Goal: Information Seeking & Learning: Learn about a topic

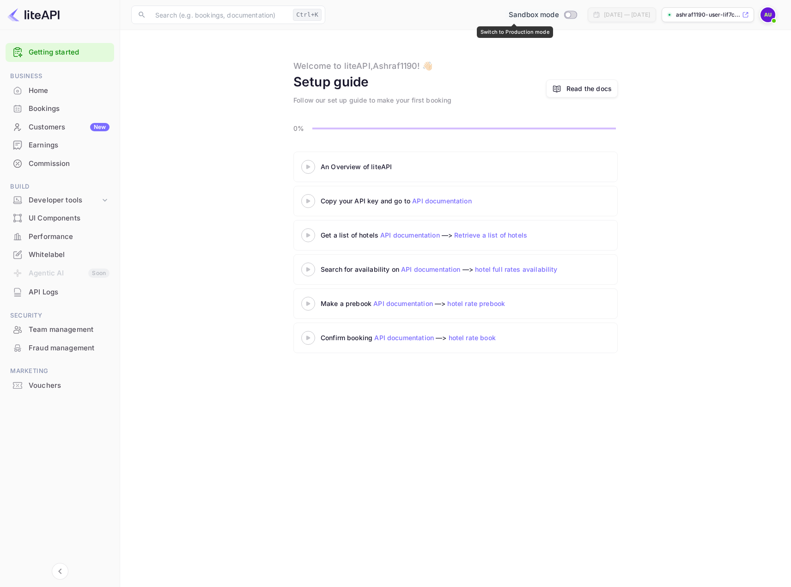
click at [559, 15] on input "Switch to Production mode" at bounding box center [568, 15] width 18 height 6
checkbox input "false"
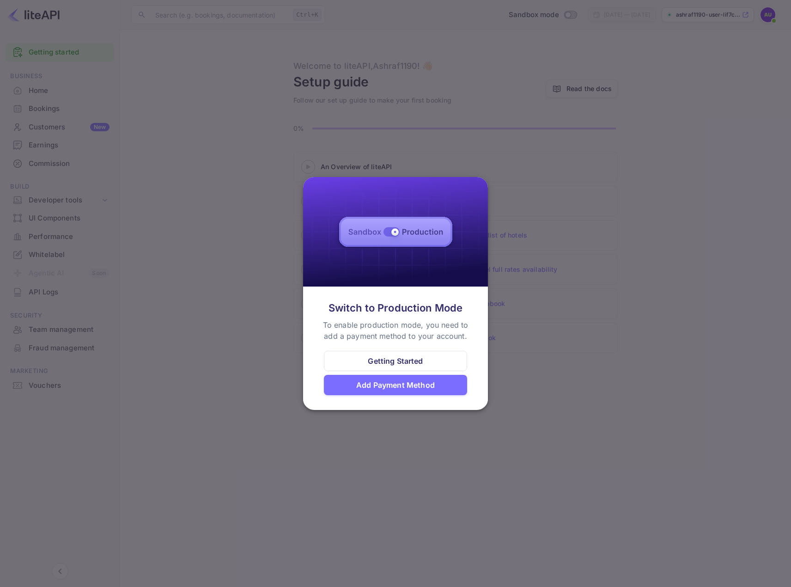
click at [401, 365] on div "Getting Started" at bounding box center [395, 360] width 55 height 11
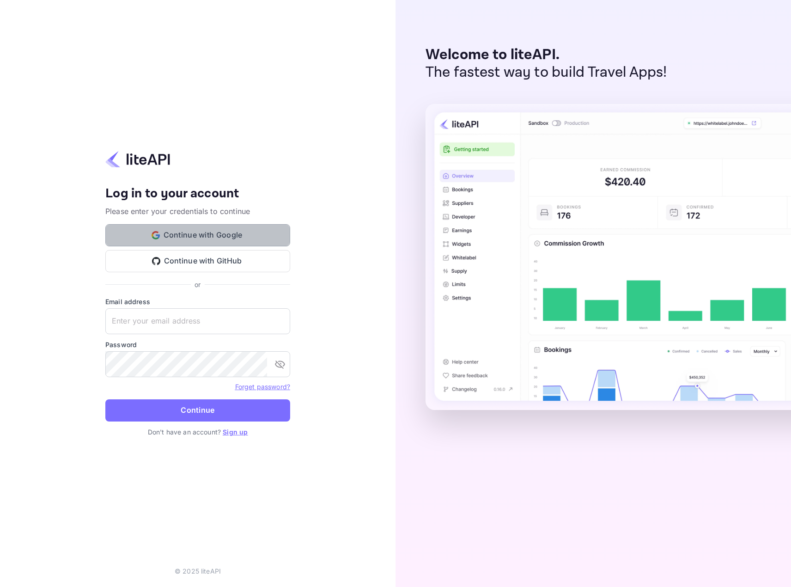
click at [191, 233] on button "Continue with Google" at bounding box center [197, 235] width 185 height 22
click at [202, 258] on button "Continue with GitHub" at bounding box center [197, 261] width 185 height 22
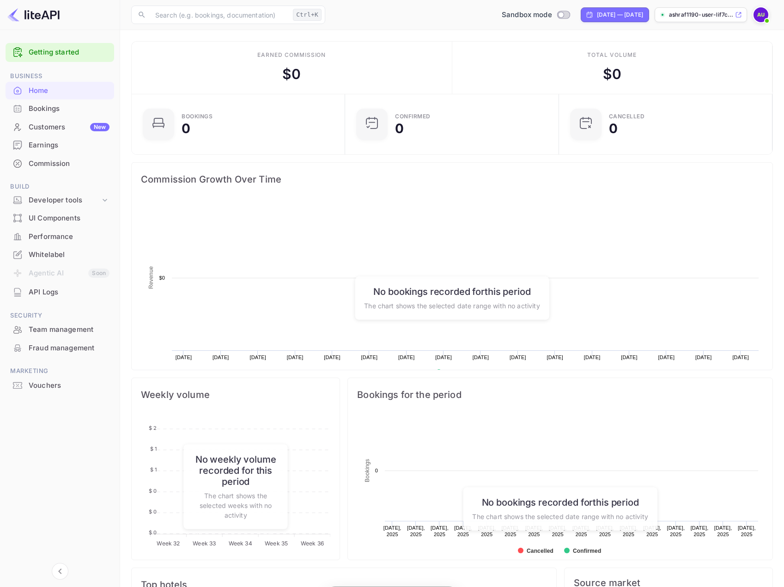
scroll to position [143, 202]
click at [552, 13] on input "Switch to Production mode" at bounding box center [561, 15] width 18 height 6
checkbox input "false"
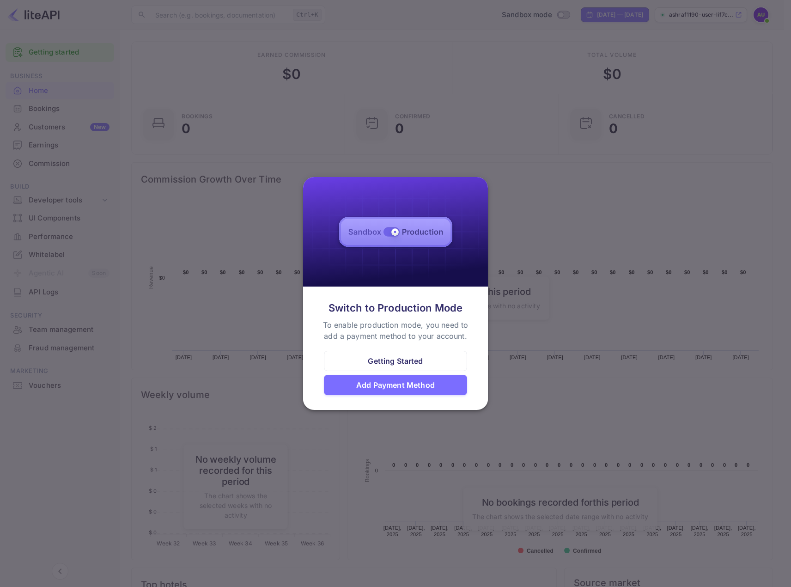
click at [378, 386] on div "Add Payment Method" at bounding box center [395, 384] width 79 height 11
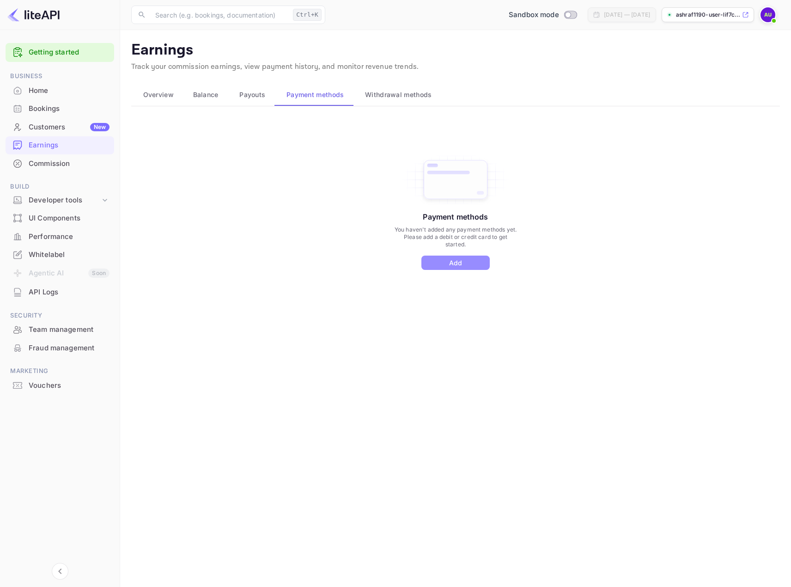
click at [446, 262] on button "Add" at bounding box center [456, 263] width 68 height 14
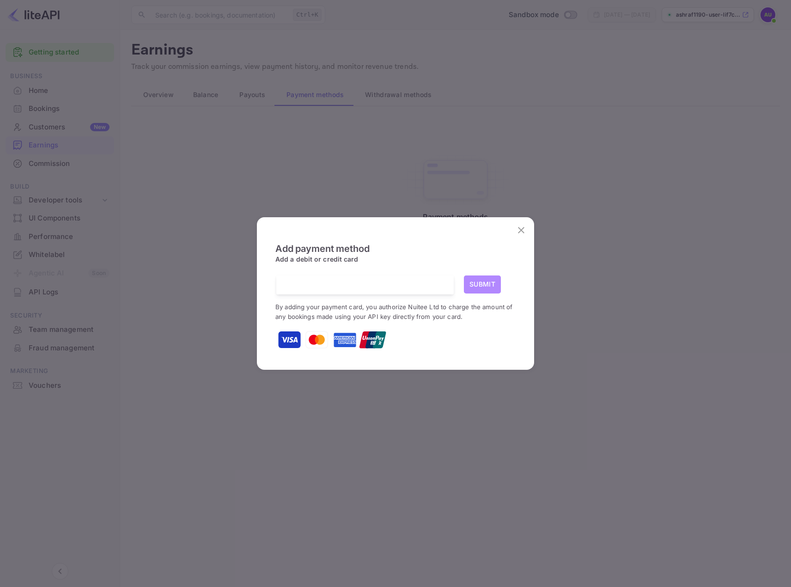
click at [476, 283] on button "Submit" at bounding box center [482, 284] width 37 height 18
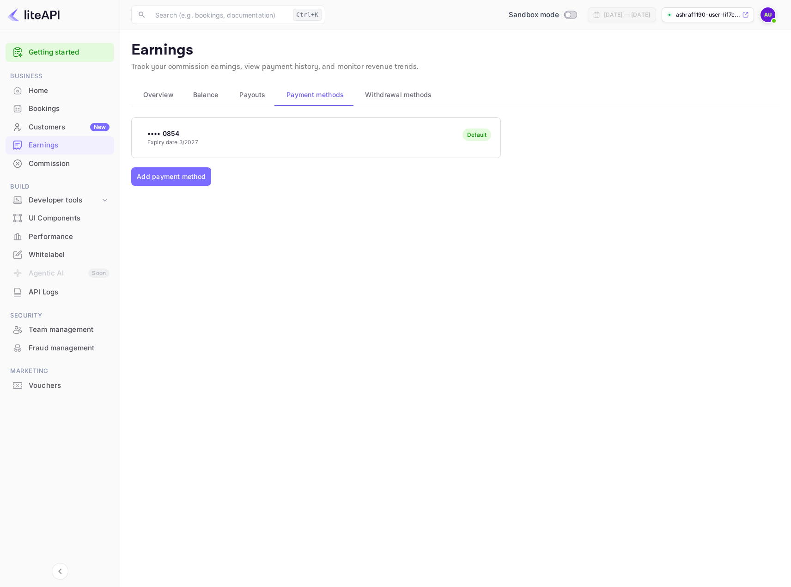
drag, startPoint x: 479, startPoint y: 251, endPoint x: 494, endPoint y: 253, distance: 15.3
click at [479, 252] on div "•••• 0854 Expiry date 3/2027 Default Add payment method" at bounding box center [455, 221] width 649 height 208
click at [530, 19] on span "Sandbox mode" at bounding box center [534, 15] width 50 height 11
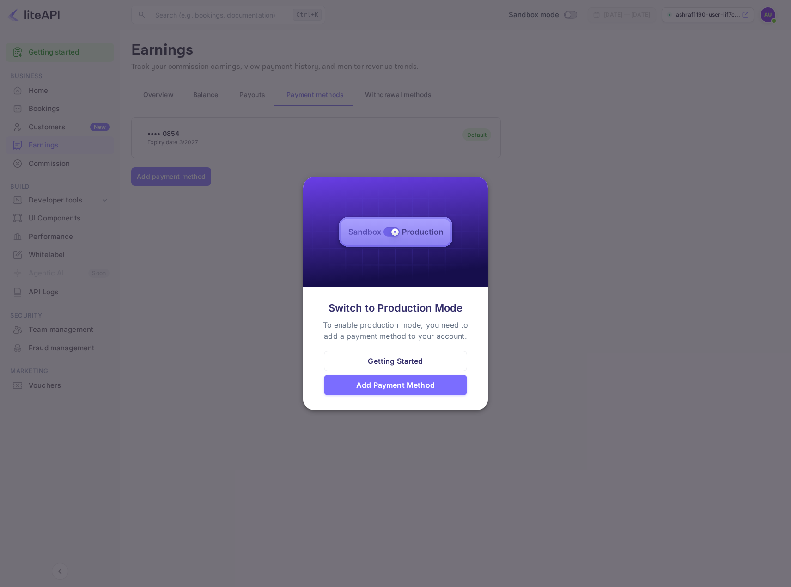
click at [622, 225] on div at bounding box center [395, 293] width 791 height 587
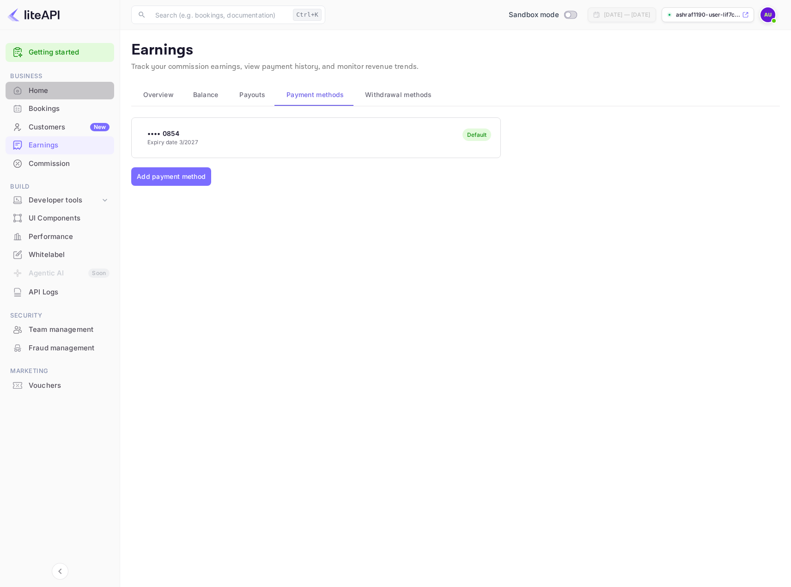
click at [76, 89] on div "Home" at bounding box center [69, 91] width 81 height 11
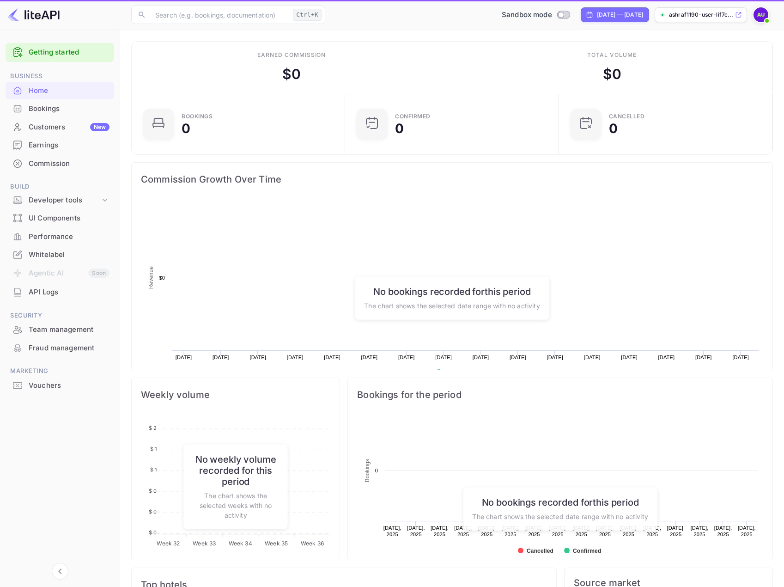
scroll to position [143, 202]
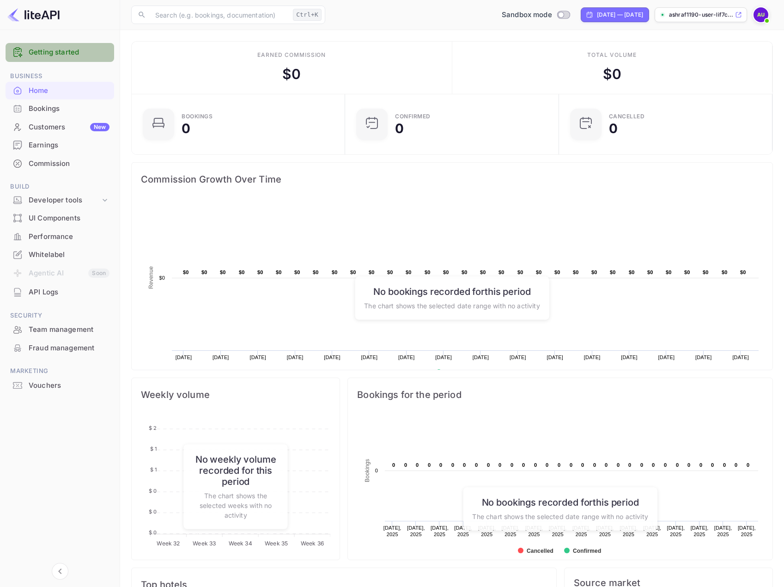
click at [63, 50] on link "Getting started" at bounding box center [69, 52] width 81 height 11
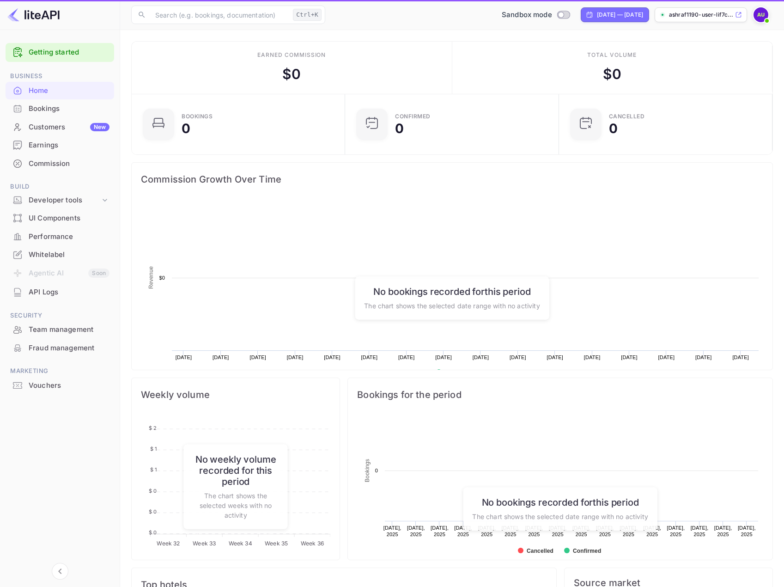
scroll to position [143, 202]
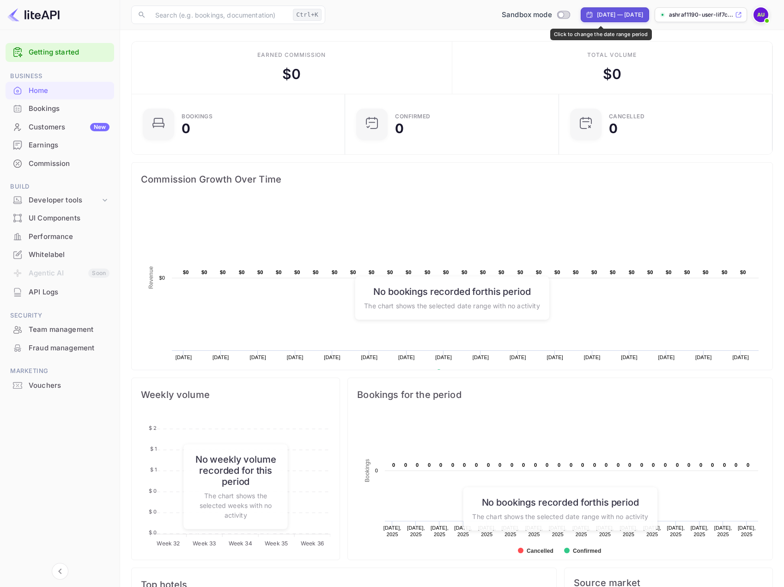
click at [597, 12] on div "[DATE] — [DATE]" at bounding box center [620, 15] width 46 height 8
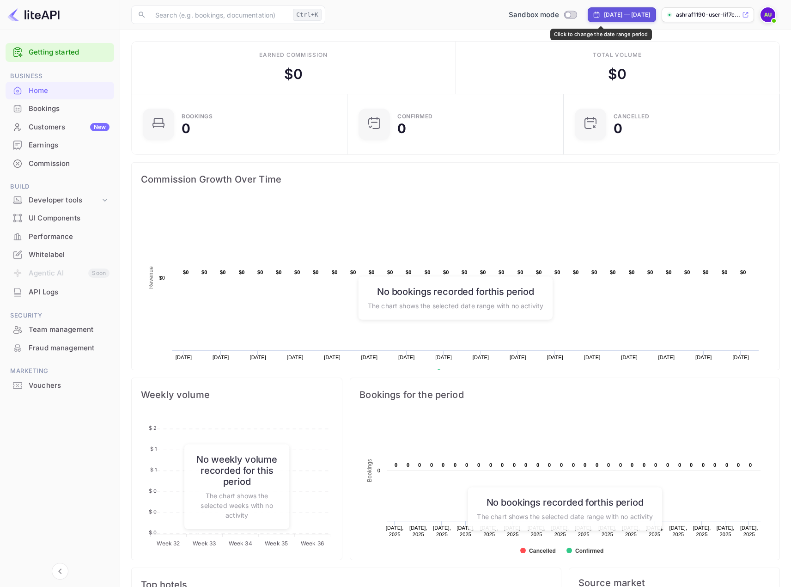
select select "7"
select select "2025"
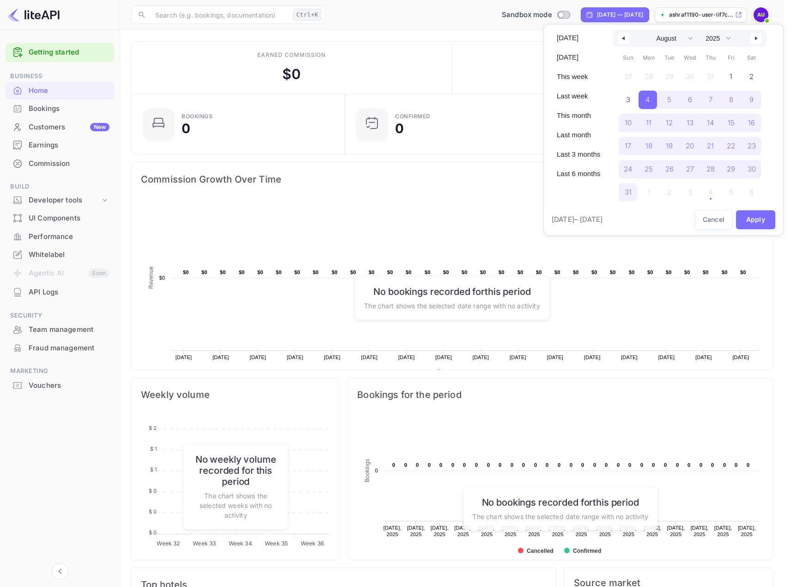
click at [502, 169] on div at bounding box center [395, 293] width 791 height 587
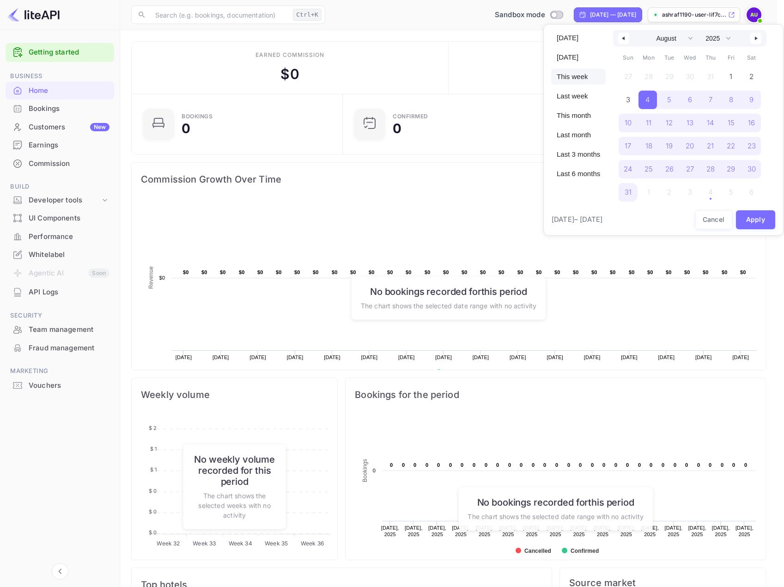
scroll to position [7, 7]
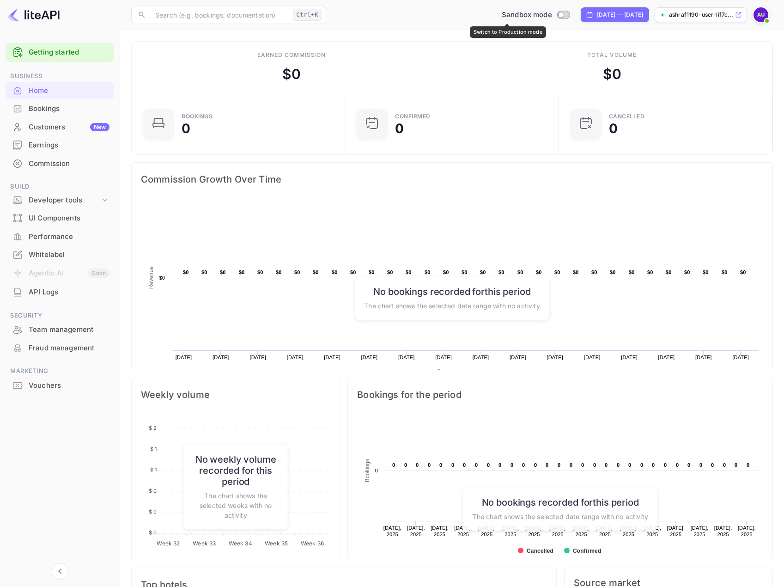
click at [552, 12] on input "Switch to Production mode" at bounding box center [561, 15] width 18 height 6
checkbox input "false"
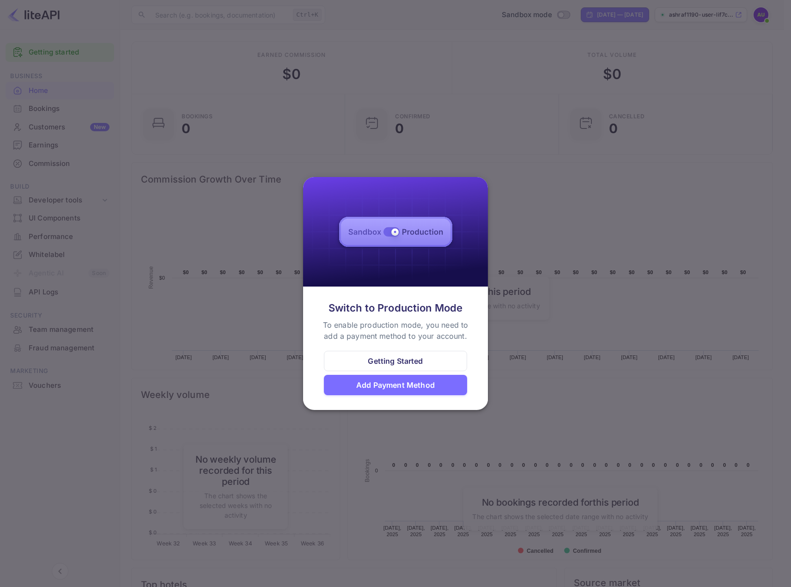
click at [449, 97] on div at bounding box center [395, 293] width 791 height 587
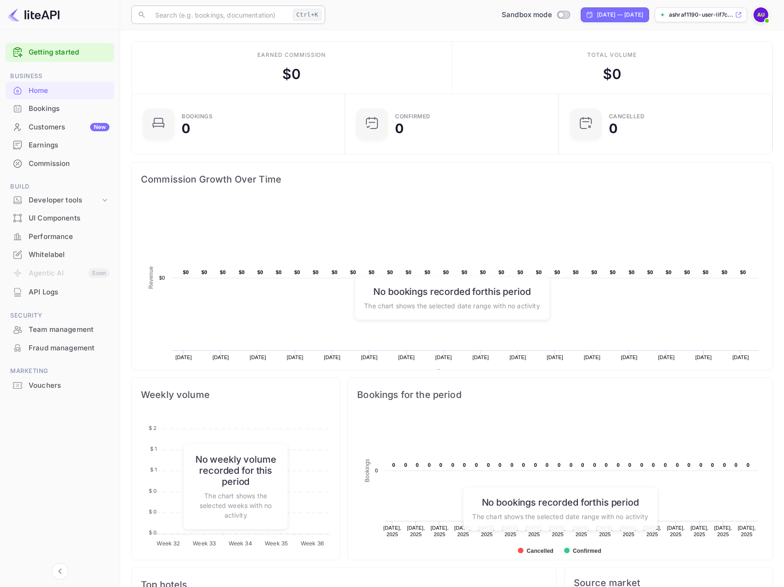
click at [247, 12] on input "text" at bounding box center [220, 15] width 140 height 18
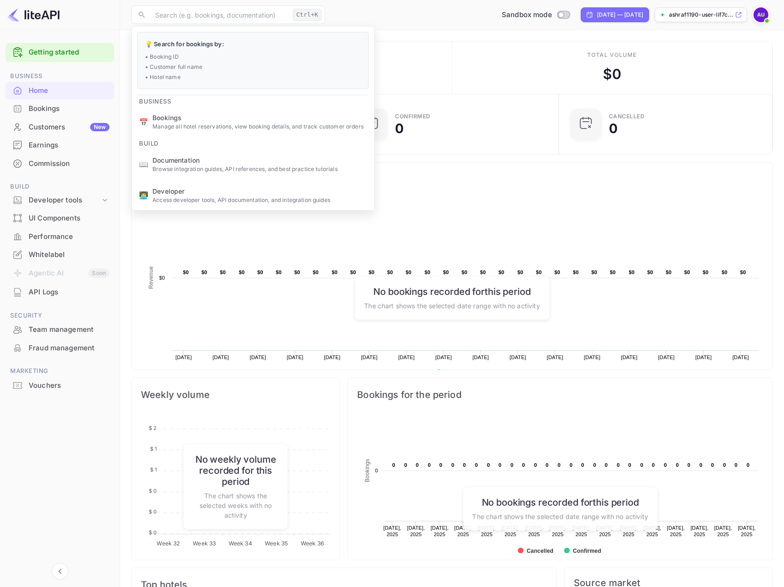
click at [452, 56] on div "Earned commission $ 0" at bounding box center [292, 68] width 321 height 52
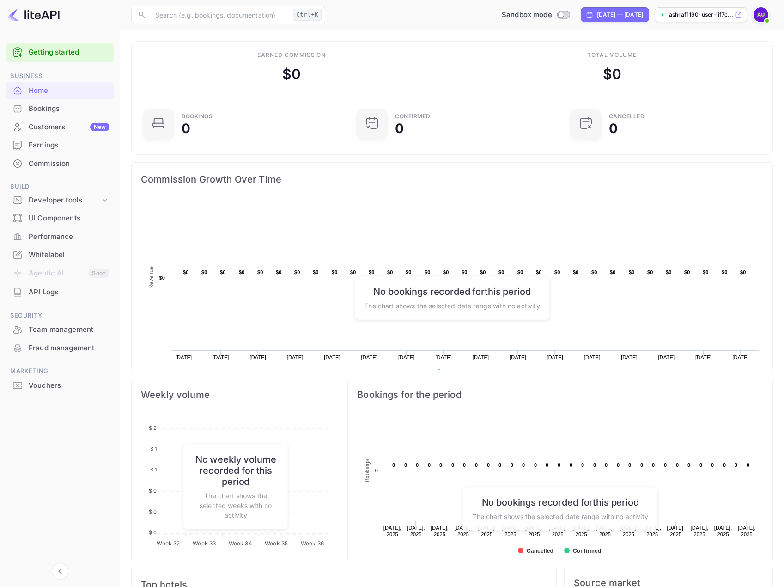
click at [717, 18] on p "ashraf1190-user-lif7c...." at bounding box center [701, 15] width 64 height 8
click at [67, 214] on div "UI Components" at bounding box center [69, 218] width 81 height 11
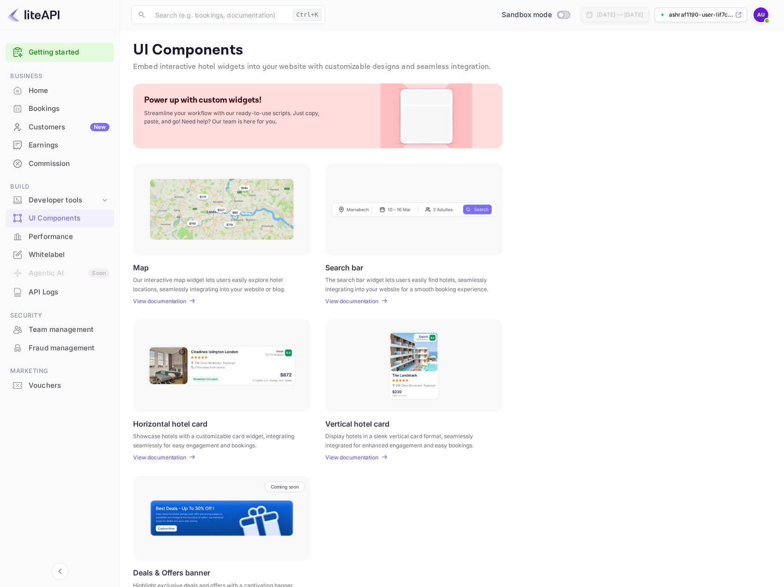
click at [202, 237] on img at bounding box center [222, 209] width 144 height 61
click at [598, 194] on div "Map Our interactive map widget lets users easily explore hotel locations, seaml…" at bounding box center [452, 233] width 638 height 141
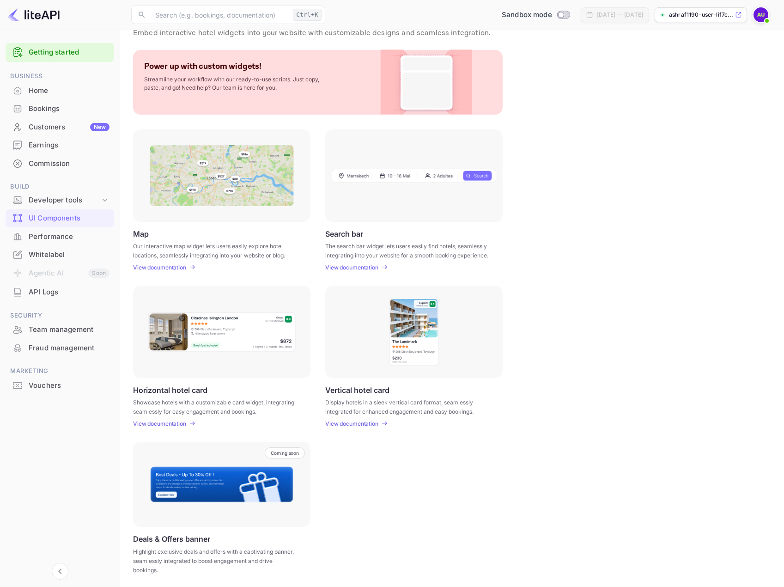
scroll to position [36, 0]
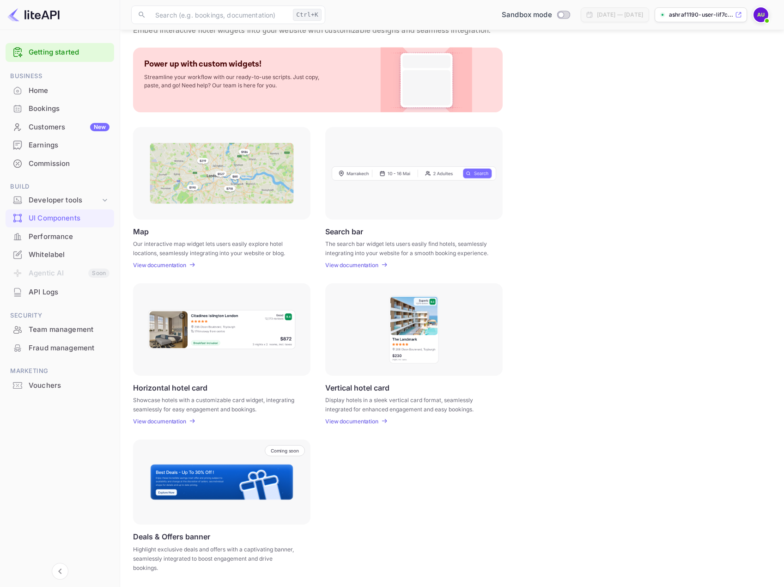
click at [570, 246] on div "Map Our interactive map widget lets users easily explore hotel locations, seaml…" at bounding box center [452, 197] width 638 height 141
click at [570, 242] on div "Map Our interactive map widget lets users easily explore hotel locations, seaml…" at bounding box center [452, 197] width 638 height 141
click at [702, 152] on div "Map Our interactive map widget lets users easily explore hotel locations, seaml…" at bounding box center [452, 197] width 638 height 141
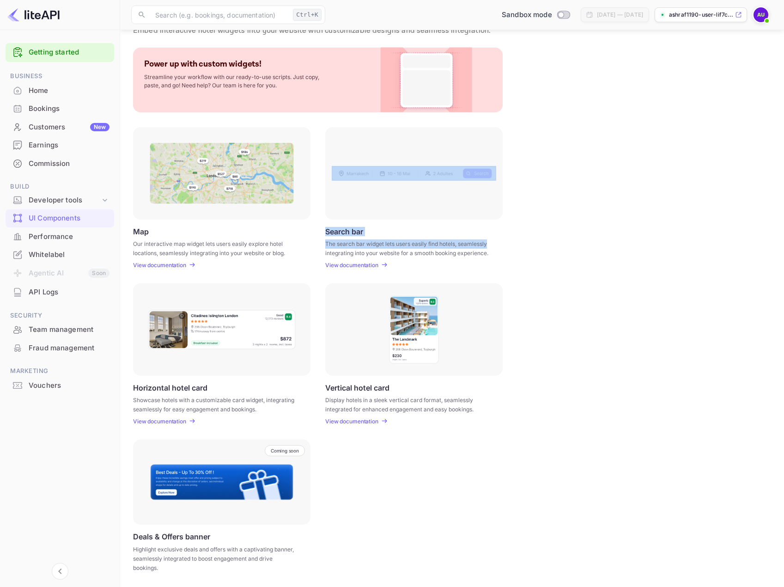
click at [693, 223] on div "Map Our interactive map widget lets users easily explore hotel locations, seaml…" at bounding box center [452, 197] width 638 height 141
click at [169, 265] on p "View documentation" at bounding box center [159, 265] width 53 height 7
click at [571, 219] on div "Map Our interactive map widget lets users easily explore hotel locations, seaml…" at bounding box center [452, 197] width 638 height 141
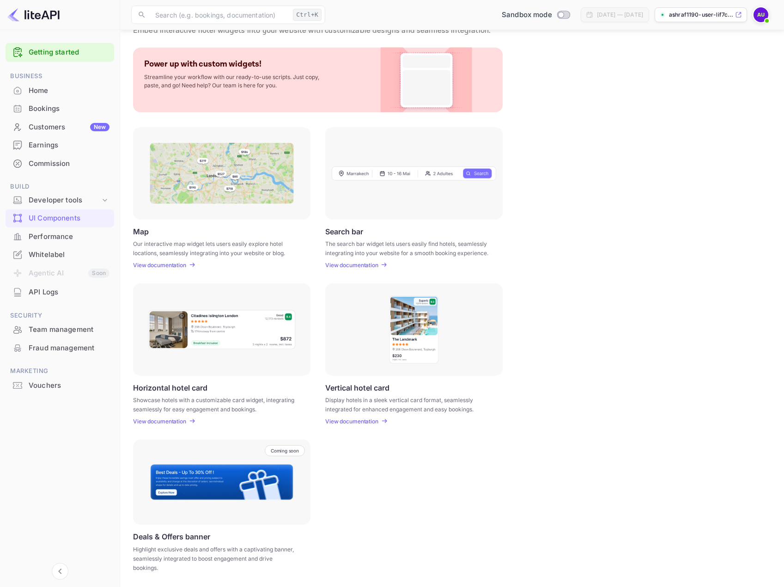
click at [348, 263] on p "View documentation" at bounding box center [351, 265] width 53 height 7
click at [176, 421] on p "View documentation" at bounding box center [159, 421] width 53 height 7
click at [593, 330] on div "Horizontal hotel card Showcase hotels with a customizable card widget, integrat…" at bounding box center [452, 353] width 638 height 141
click at [363, 421] on p "View documentation" at bounding box center [351, 421] width 53 height 7
click at [157, 538] on p "Deals & Offers banner" at bounding box center [171, 536] width 77 height 9
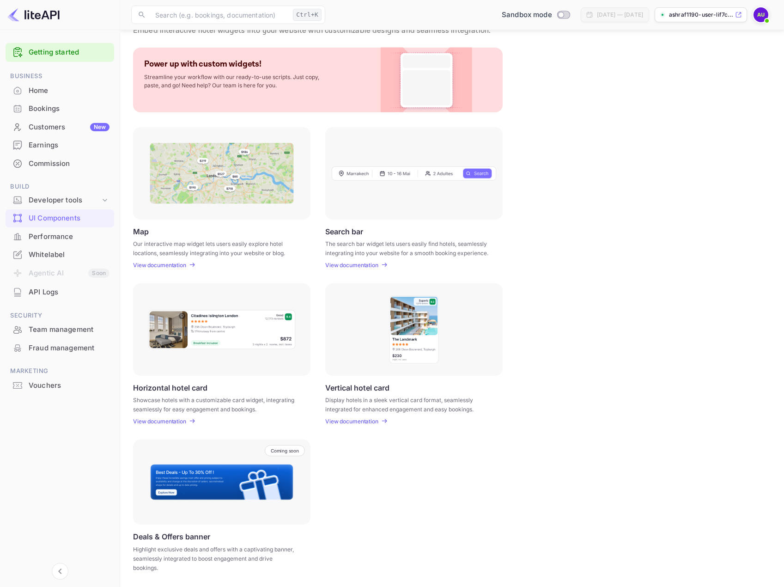
click at [211, 481] on img at bounding box center [222, 482] width 144 height 37
click at [229, 512] on div "Coming soon" at bounding box center [221, 482] width 177 height 85
click at [185, 536] on p "Deals & Offers banner" at bounding box center [171, 536] width 77 height 9
click at [465, 459] on div "Coming soon Deals & Offers banner Highlight exclusive deals and offers with a c…" at bounding box center [452, 508] width 638 height 136
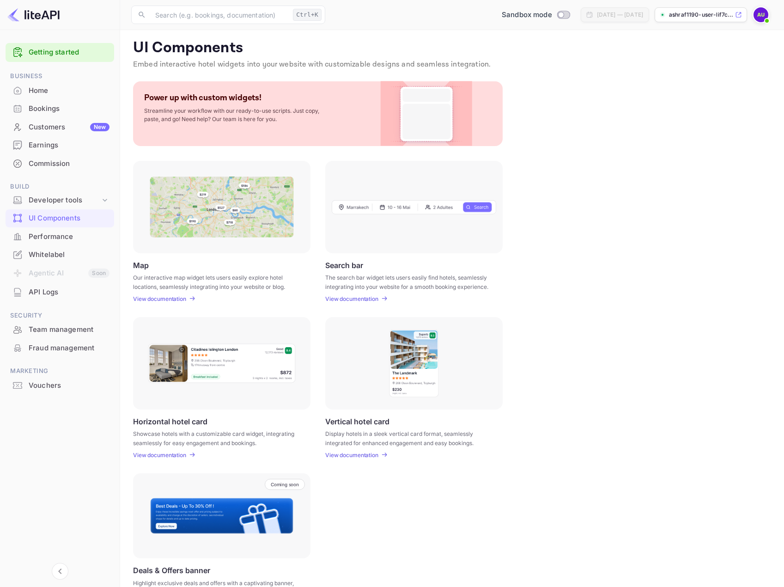
scroll to position [0, 0]
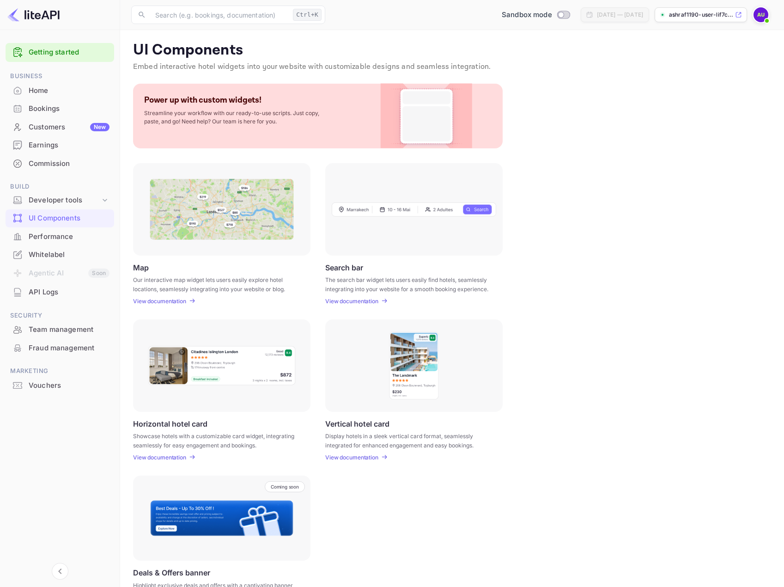
click at [236, 104] on p "Power up with custom widgets!" at bounding box center [202, 100] width 117 height 11
click at [207, 106] on div "Power up with custom widgets! Streamline your workflow with our ready-to-use sc…" at bounding box center [236, 110] width 185 height 31
click at [54, 217] on div "UI Components" at bounding box center [69, 218] width 81 height 11
click at [66, 236] on div "Performance" at bounding box center [69, 237] width 81 height 11
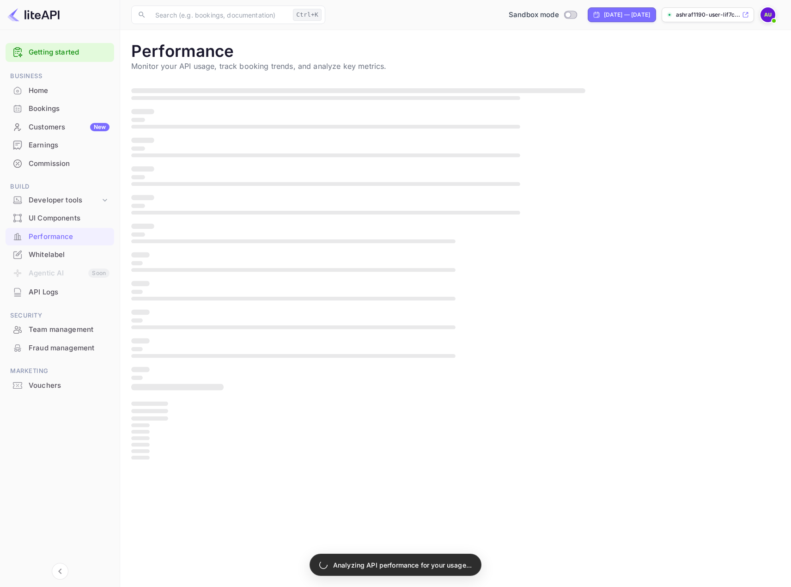
click at [49, 219] on div "UI Components" at bounding box center [69, 218] width 81 height 11
